Goal: Check status

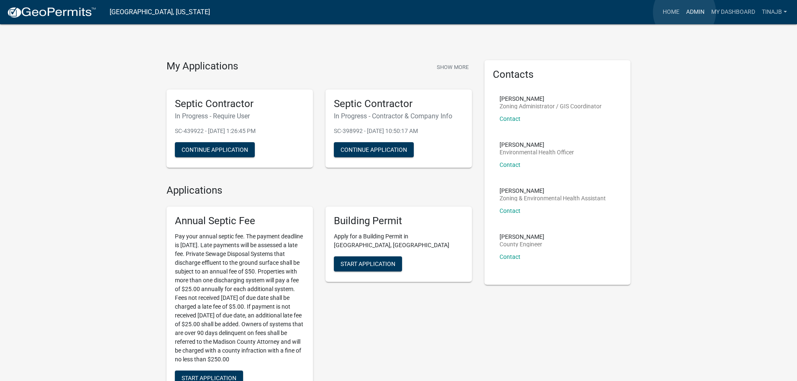
click at [685, 12] on link "Admin" at bounding box center [695, 12] width 25 height 16
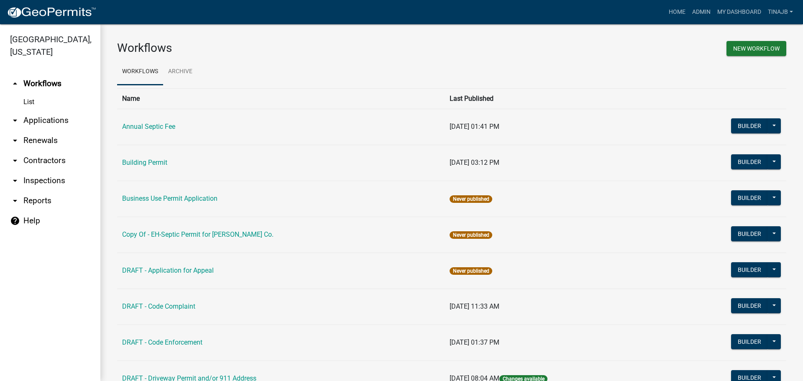
click at [48, 110] on link "arrow_drop_down Applications" at bounding box center [50, 120] width 100 height 20
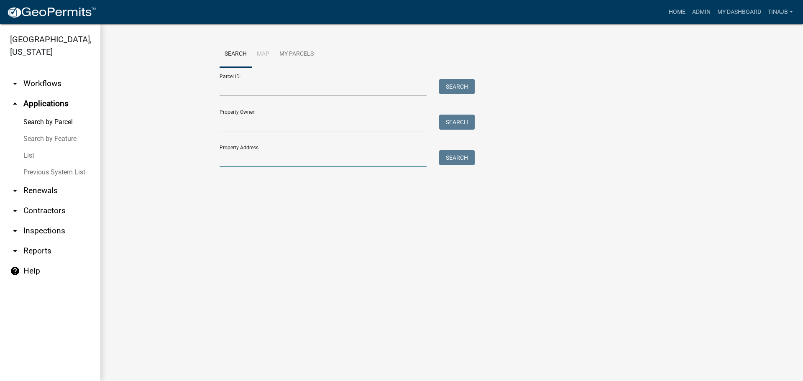
click at [249, 158] on input "Property Address:" at bounding box center [323, 158] width 207 height 17
type input "3113"
click at [461, 155] on button "Search" at bounding box center [457, 157] width 36 height 15
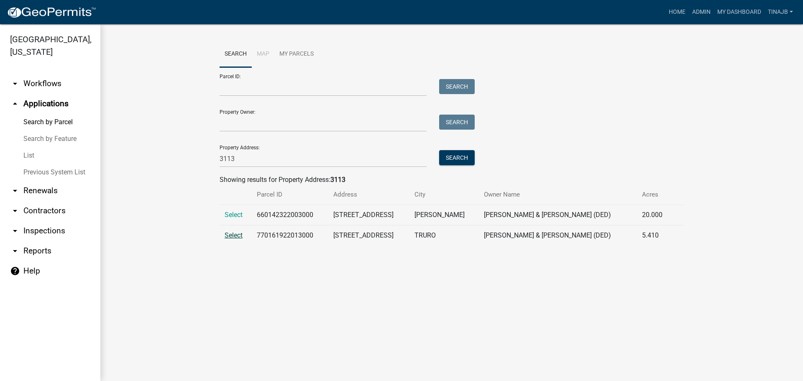
click at [234, 235] on span "Select" at bounding box center [234, 235] width 18 height 8
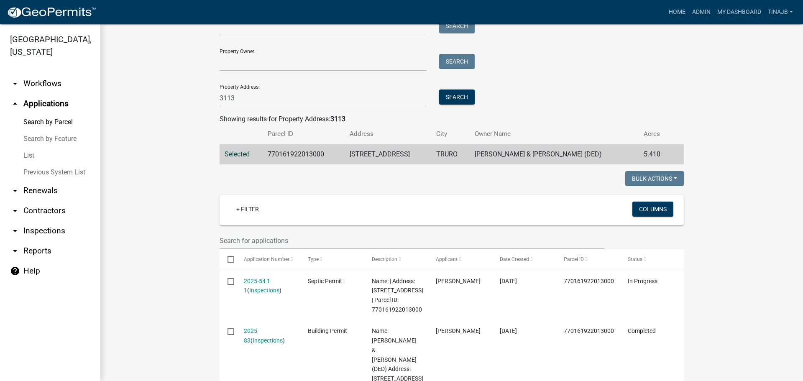
scroll to position [126, 0]
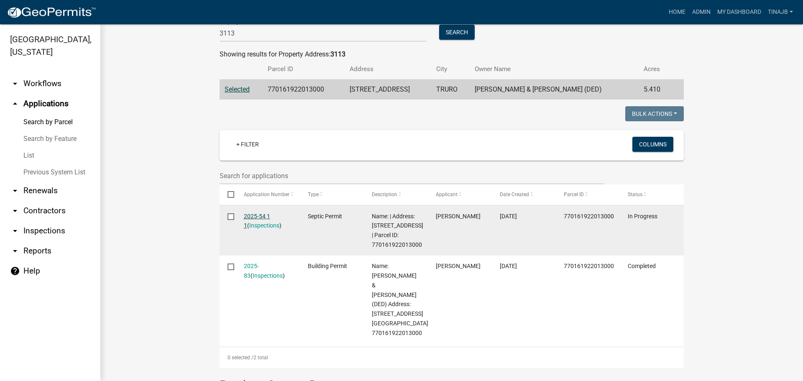
click at [251, 214] on link "2025-54 1 1" at bounding box center [257, 221] width 26 height 16
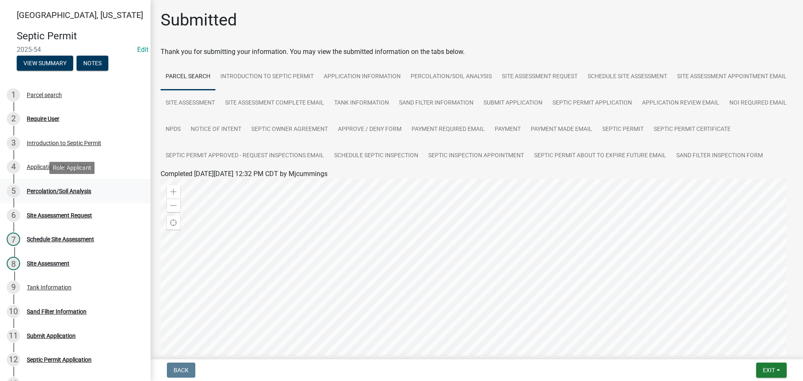
click at [81, 190] on div "Percolation/Soil Analysis" at bounding box center [59, 191] width 64 height 6
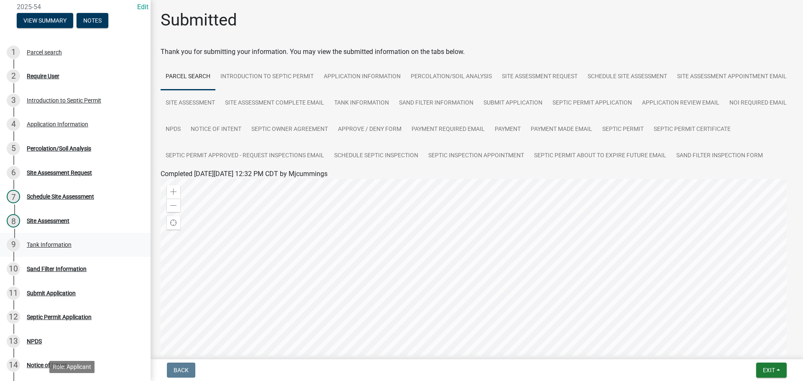
scroll to position [42, 0]
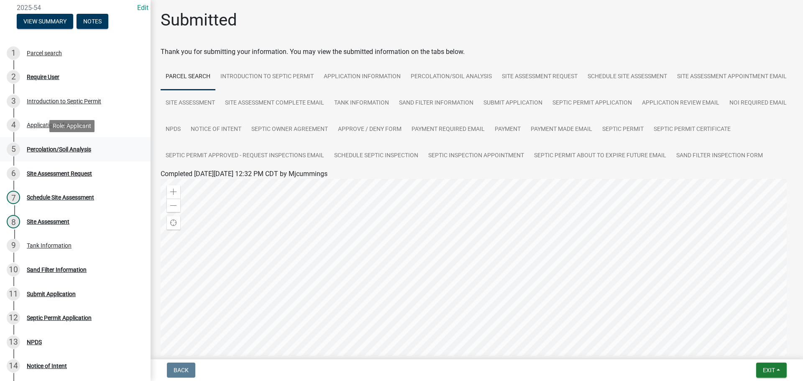
click at [68, 149] on div "Percolation/Soil Analysis" at bounding box center [59, 149] width 64 height 6
click at [66, 247] on div "Tank Information" at bounding box center [49, 246] width 45 height 6
click at [67, 126] on div "Application Information" at bounding box center [58, 125] width 62 height 6
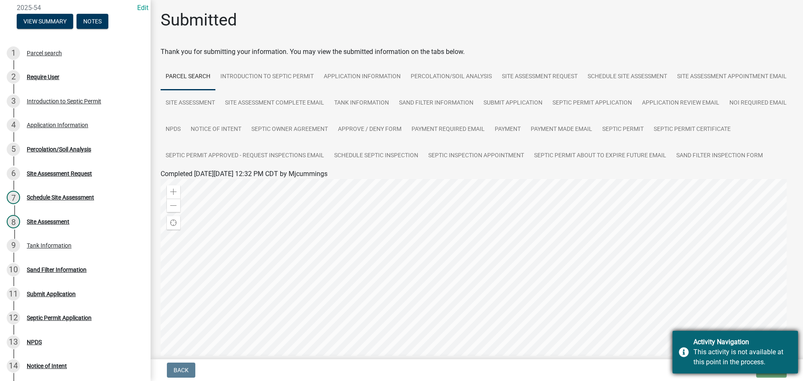
click at [779, 341] on div "Activity Navigation" at bounding box center [743, 342] width 98 height 10
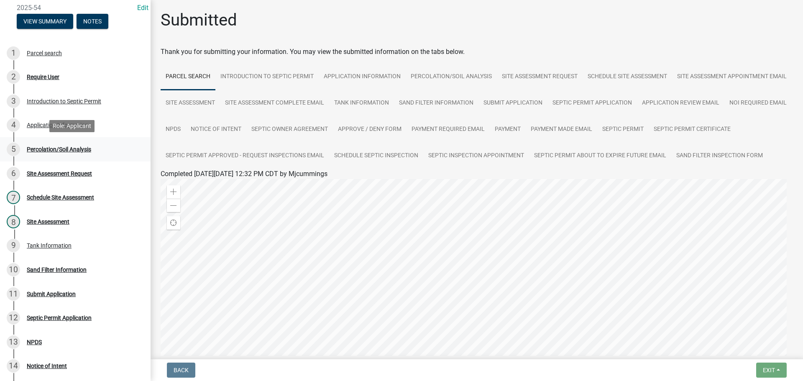
click at [32, 147] on div "Percolation/Soil Analysis" at bounding box center [59, 149] width 64 height 6
click at [444, 73] on link "Percolation/Soil Analysis" at bounding box center [451, 77] width 91 height 27
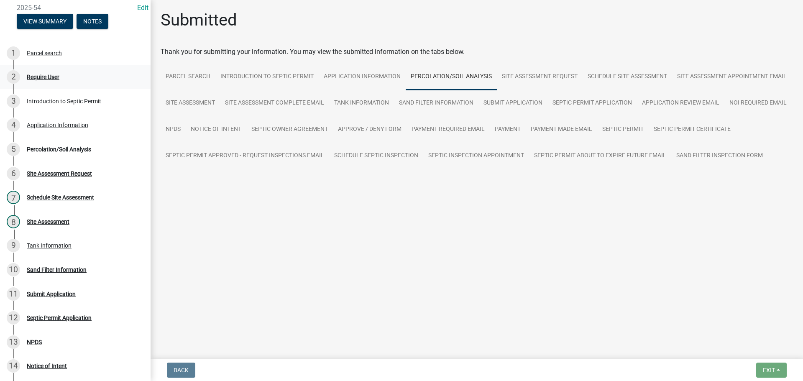
click at [51, 76] on div "Require User" at bounding box center [43, 77] width 33 height 6
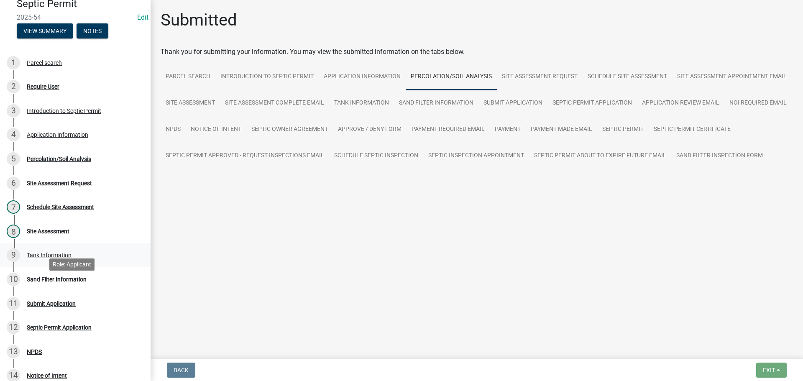
scroll to position [0, 0]
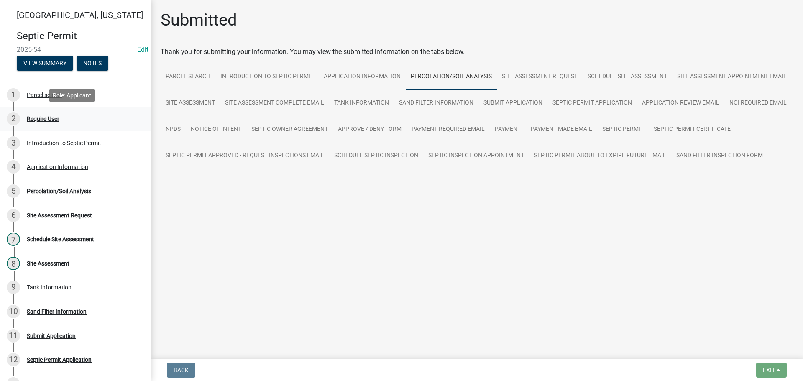
click at [54, 116] on div "Require User" at bounding box center [43, 119] width 33 height 6
click at [62, 191] on div "Percolation/Soil Analysis" at bounding box center [59, 191] width 64 height 6
click at [73, 190] on div "Percolation/Soil Analysis" at bounding box center [59, 191] width 64 height 6
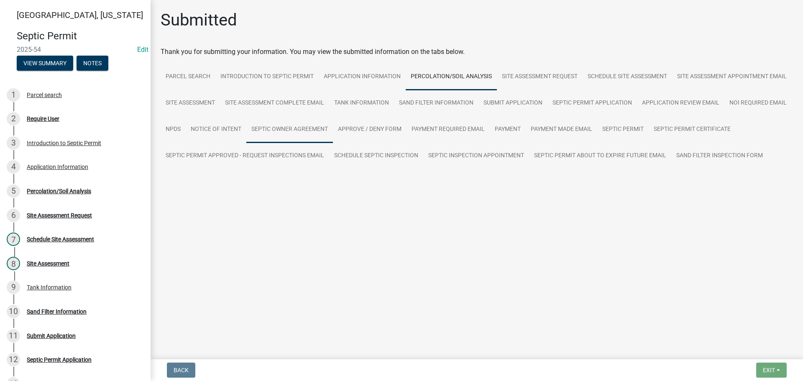
click at [333, 125] on link "Septic Owner Agreement" at bounding box center [289, 129] width 87 height 27
click at [50, 164] on div "Application Information" at bounding box center [58, 167] width 62 height 6
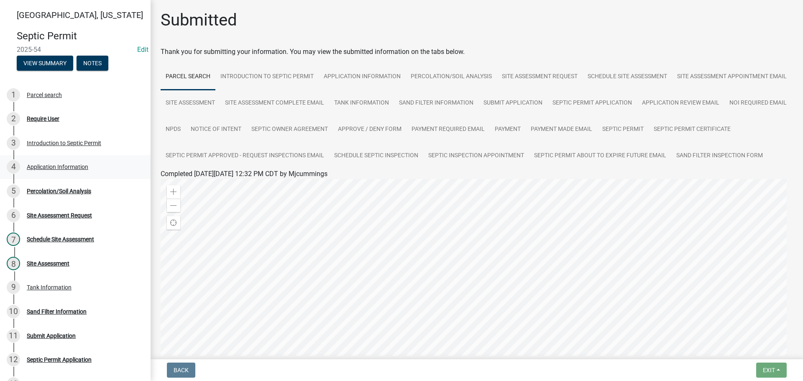
click at [63, 167] on div "Application Information" at bounding box center [58, 167] width 62 height 6
click at [49, 121] on div "Require User" at bounding box center [43, 119] width 33 height 6
click at [49, 96] on div "Parcel search" at bounding box center [44, 95] width 35 height 6
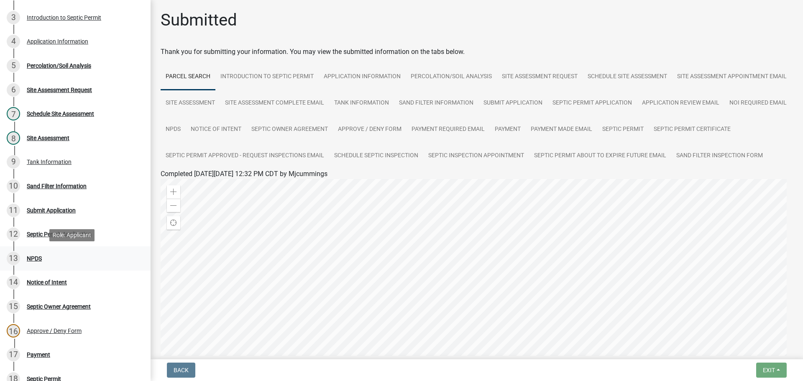
scroll to position [209, 0]
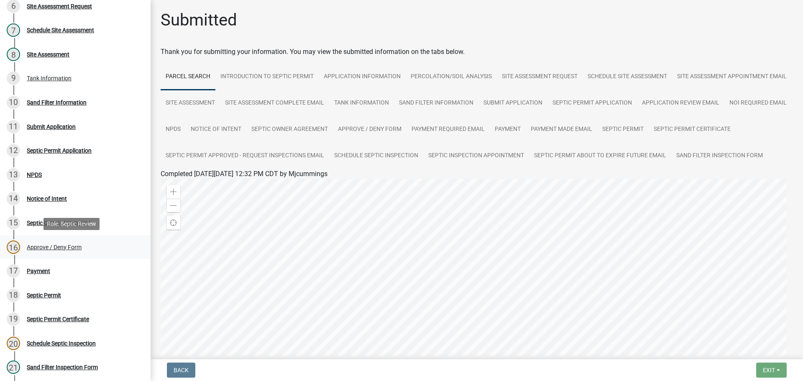
click at [54, 247] on div "Approve / Deny Form" at bounding box center [54, 247] width 55 height 6
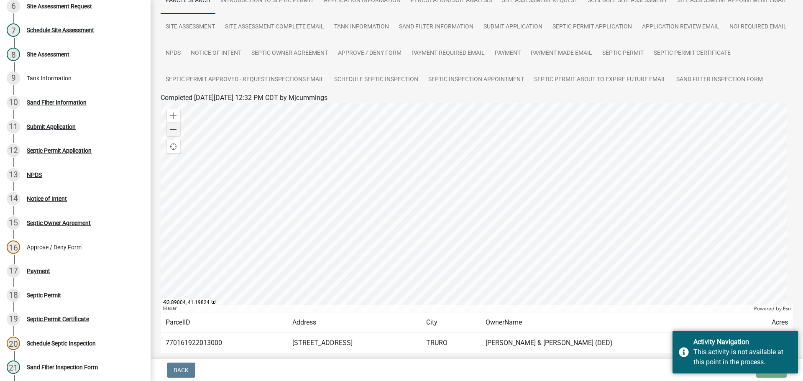
scroll to position [23, 0]
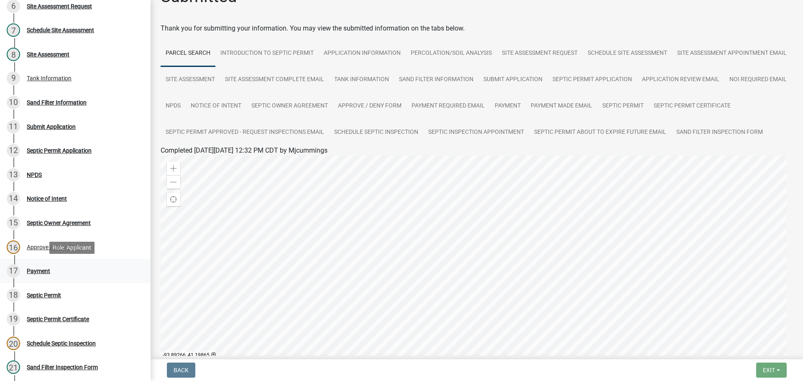
click at [40, 275] on div "17 Payment" at bounding box center [72, 270] width 131 height 13
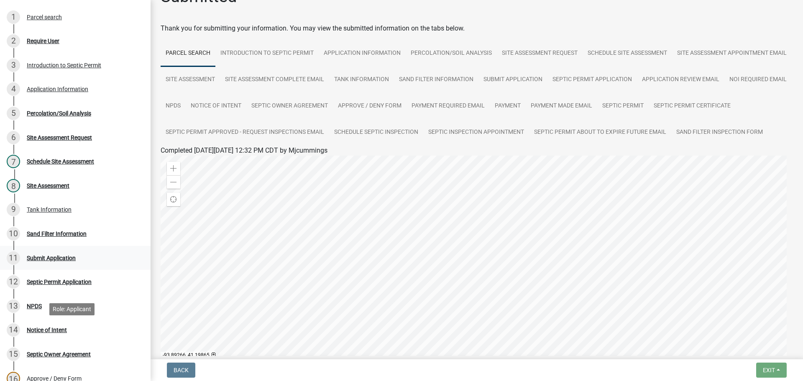
scroll to position [0, 0]
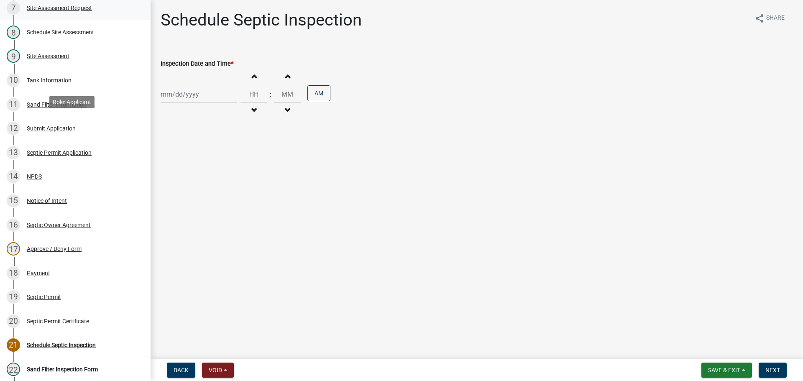
scroll to position [251, 0]
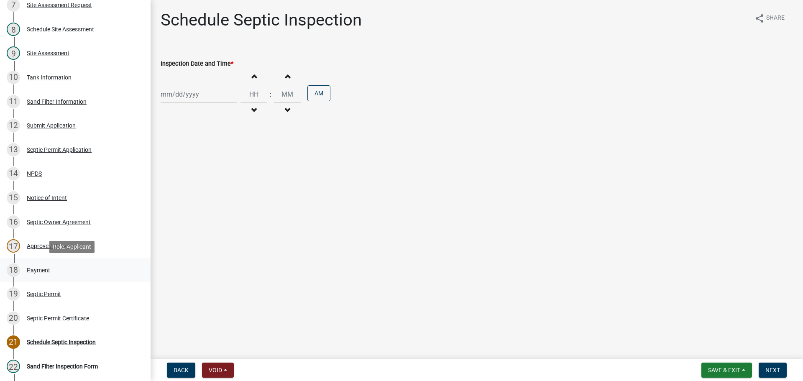
click at [40, 270] on div "Payment" at bounding box center [38, 270] width 23 height 6
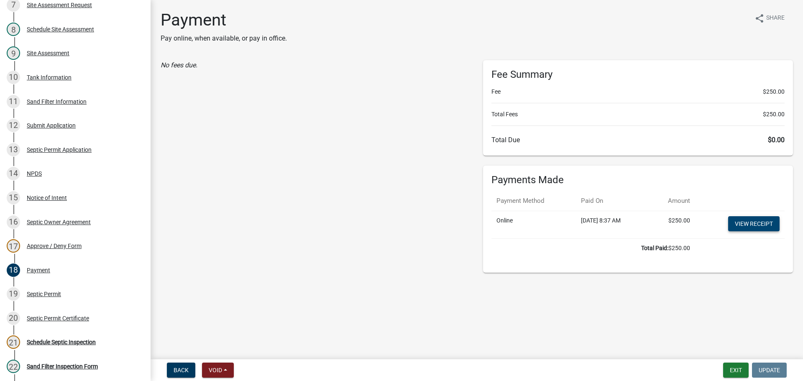
click at [753, 225] on link "View receipt" at bounding box center [754, 223] width 51 height 15
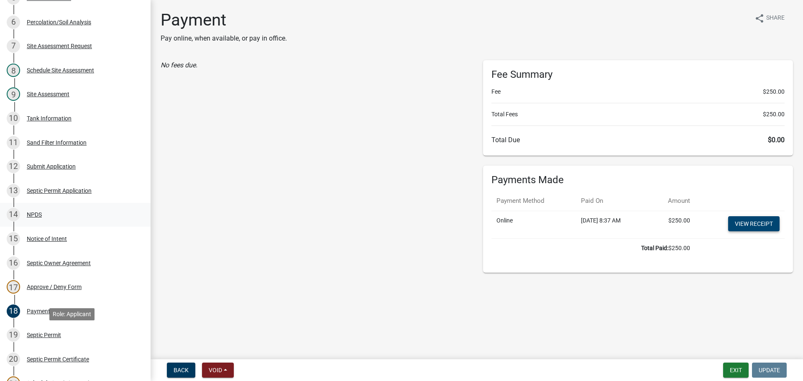
scroll to position [84, 0]
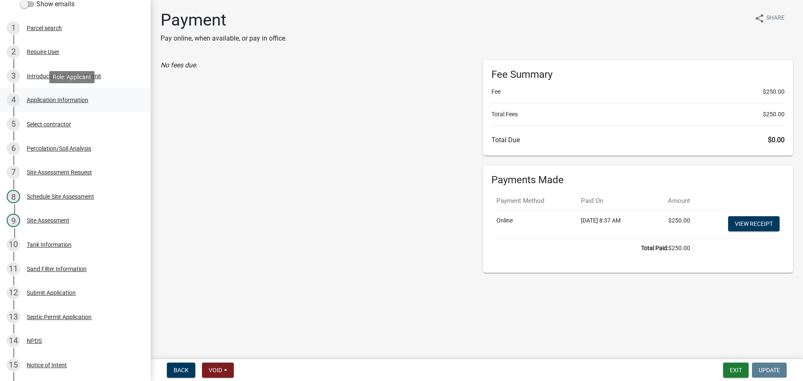
click at [59, 95] on div "4 Application Information" at bounding box center [72, 99] width 131 height 13
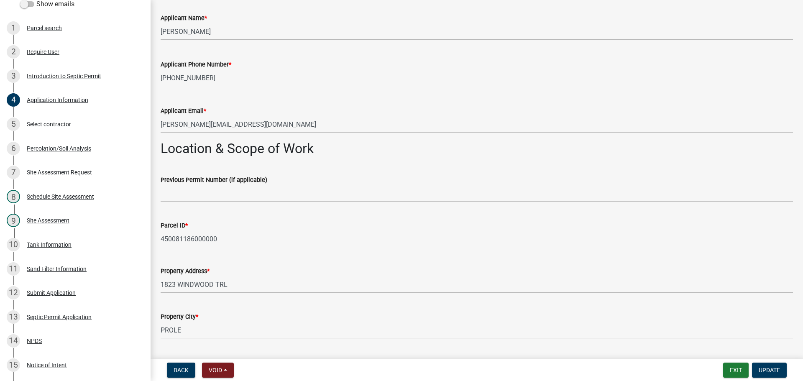
scroll to position [460, 0]
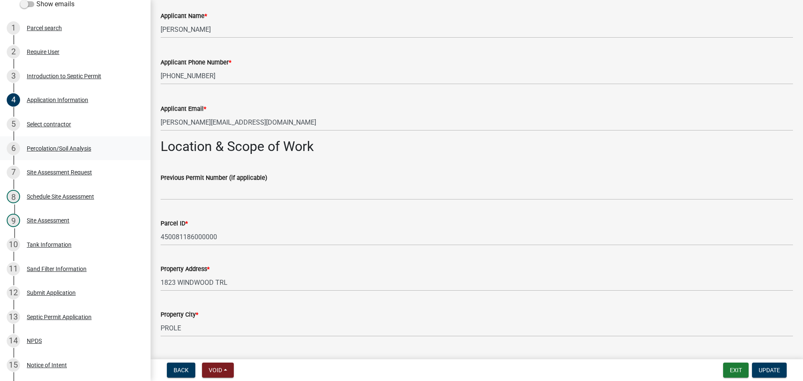
click at [53, 151] on div "Percolation/Soil Analysis" at bounding box center [59, 149] width 64 height 6
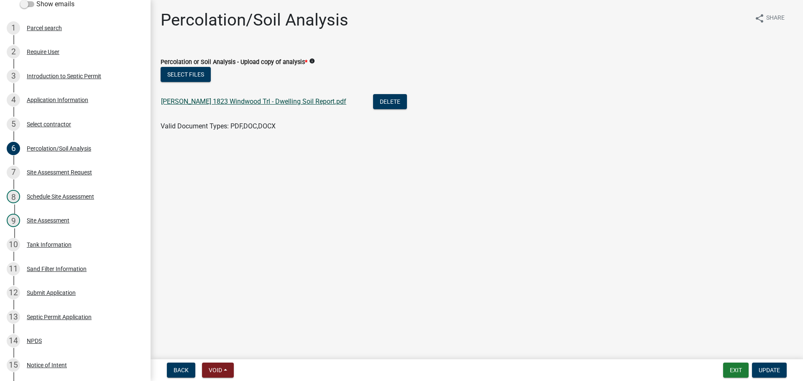
click at [205, 102] on link "[PERSON_NAME] 1823 Windwood Trl - Dwelling Soil Report.pdf" at bounding box center [253, 101] width 185 height 8
